Goal: Find contact information: Find contact information

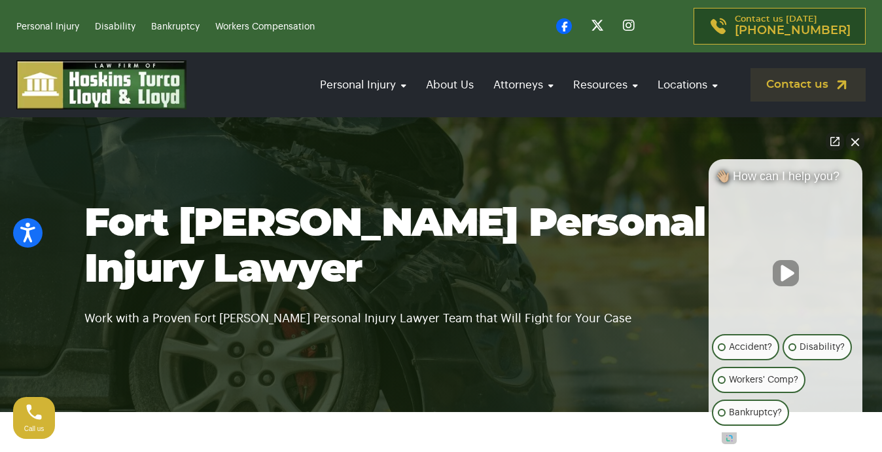
click at [761, 77] on link "Contact us" at bounding box center [808, 84] width 115 height 33
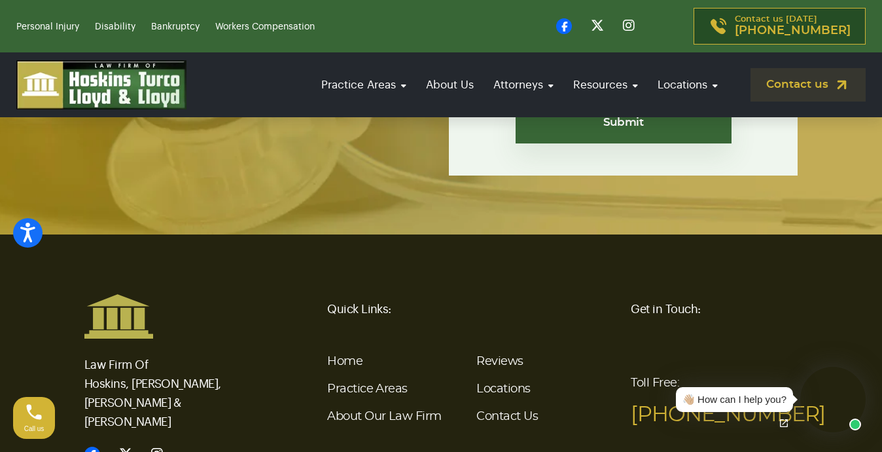
scroll to position [3200, 0]
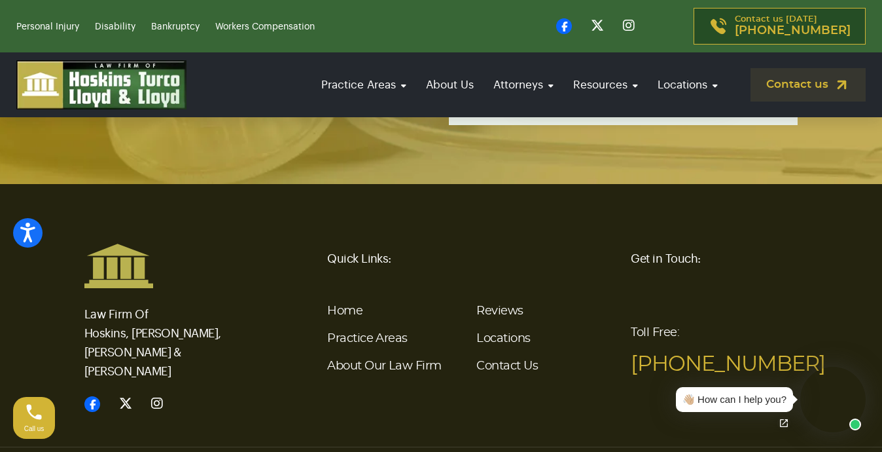
click at [510, 326] on footer "Law Firm Of Hoskins, Turco, Lloyd & Lloyd Quick Links: Home Practice Areas Abou…" at bounding box center [441, 362] width 882 height 356
click at [510, 360] on link "Contact Us" at bounding box center [507, 366] width 62 height 12
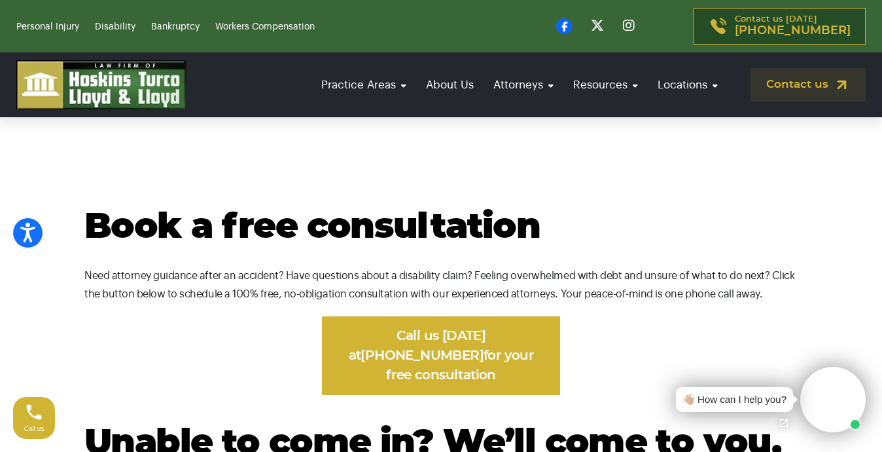
scroll to position [830, 0]
